Goal: Transaction & Acquisition: Purchase product/service

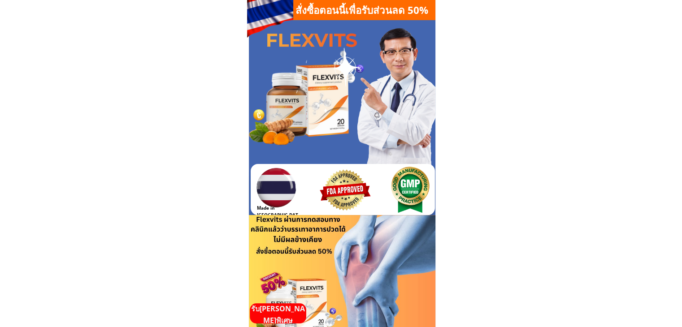
click at [280, 314] on p "รับ[PERSON_NAME]พิเศษ" at bounding box center [278, 315] width 57 height 23
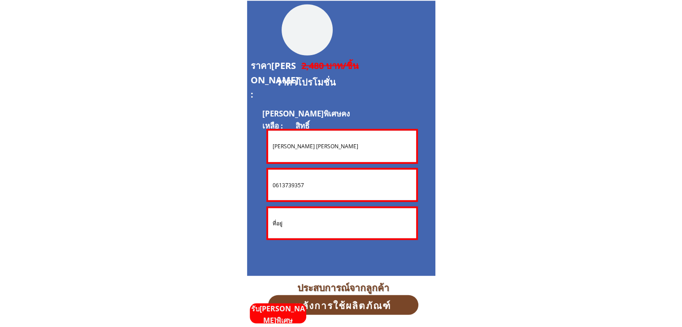
scroll to position [2423, 0]
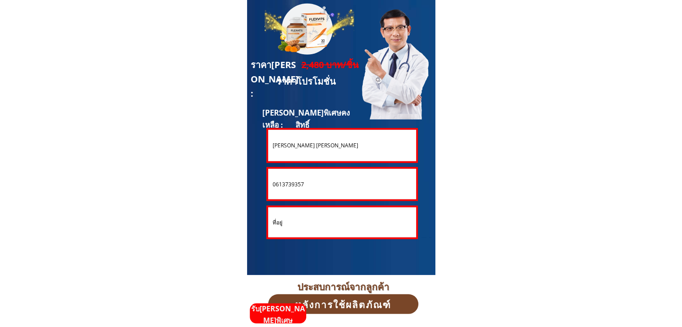
click at [323, 146] on input "[PERSON_NAME] [PERSON_NAME]" at bounding box center [343, 145] width 144 height 31
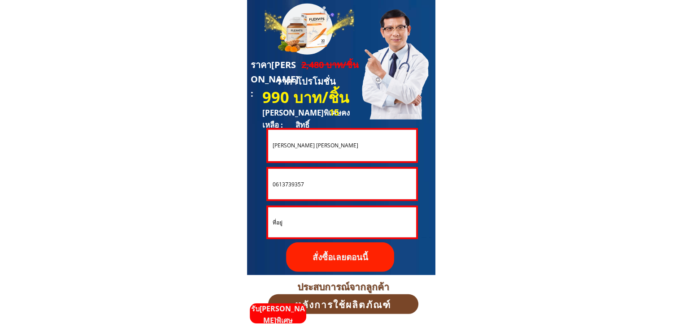
drag, startPoint x: 323, startPoint y: 144, endPoint x: 214, endPoint y: 131, distance: 110.6
paste input "Bong Vann"
type input "Bong Vann"
drag, startPoint x: 307, startPoint y: 184, endPoint x: 257, endPoint y: 182, distance: 50.3
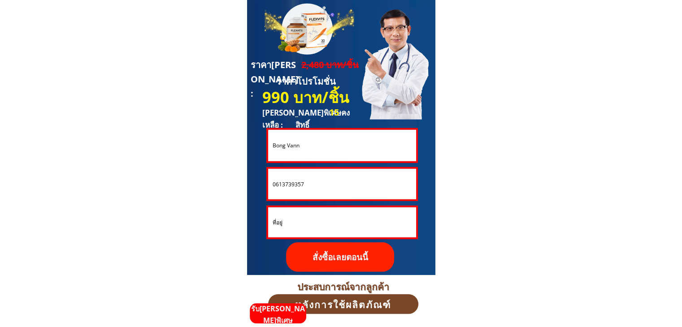
click at [257, 182] on div "**********" at bounding box center [341, 137] width 188 height 275
paste input "949453075"
type input "0949453075"
drag, startPoint x: 308, startPoint y: 223, endPoint x: 246, endPoint y: 218, distance: 62.1
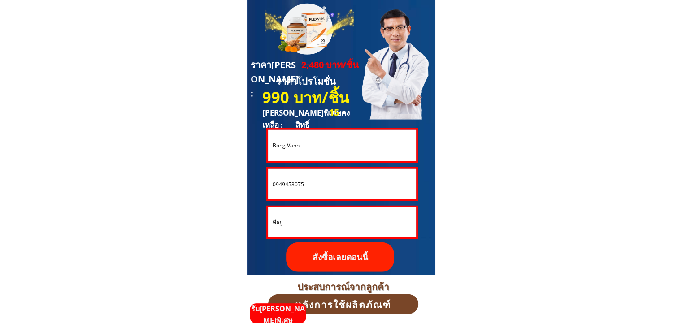
paste input "71/1 ม.6บ้านหมอ ตน้องบัว อ.บ้านหมอ จ.สะระบุรี 18130"
paste input "text"
type input "71/1 ม.6บ้านหมอ ตน้องบัว อ.บ้านหมอ จ.สะระบุรี 18130"
click at [364, 262] on p "สั่งซื้อเลยตอนนี้" at bounding box center [340, 258] width 108 height 30
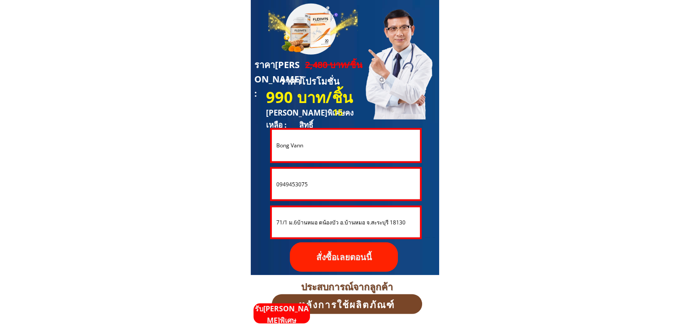
scroll to position [0, 0]
